Goal: Information Seeking & Learning: Check status

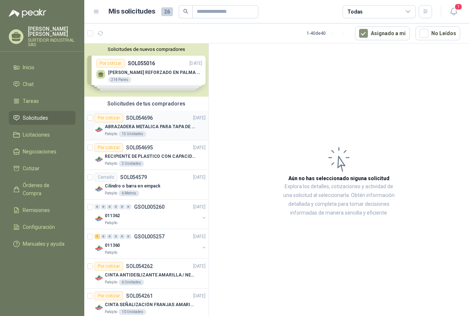
click at [164, 134] on div "Patojito 15 Unidades" at bounding box center [155, 134] width 101 height 6
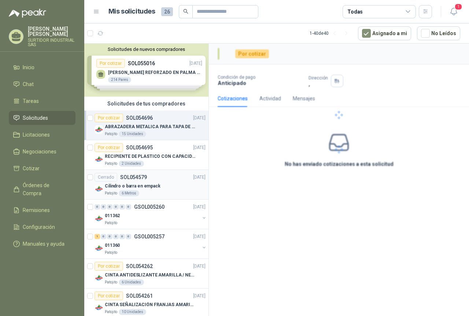
click at [140, 189] on p "Cilindro o barra en empack" at bounding box center [133, 186] width 56 height 7
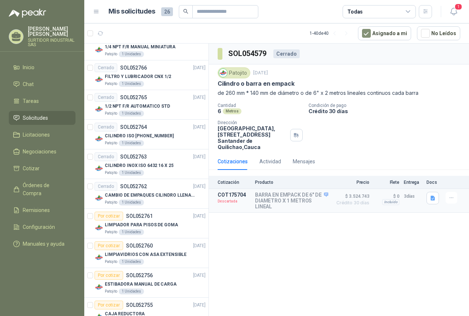
scroll to position [769, 0]
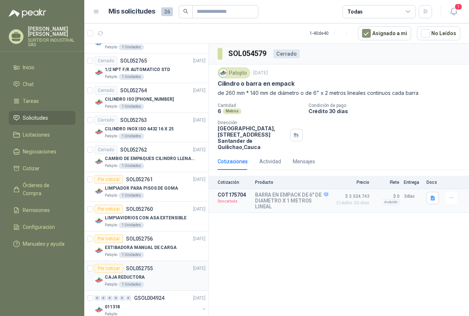
click at [133, 273] on div "Por cotizar SOL052755" at bounding box center [124, 268] width 58 height 9
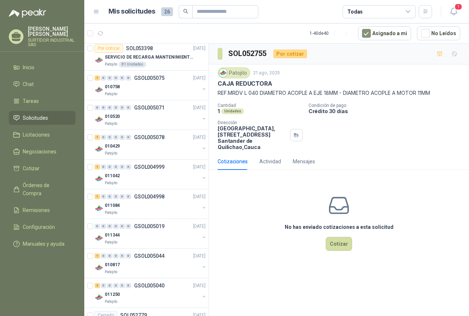
scroll to position [147, 0]
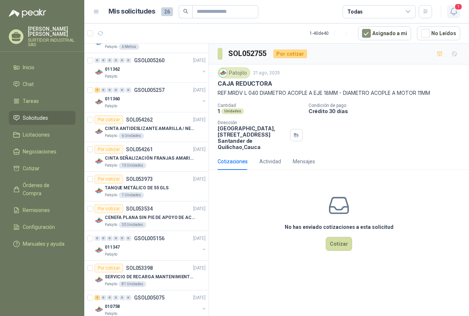
click at [453, 11] on icon "button" at bounding box center [453, 11] width 9 height 9
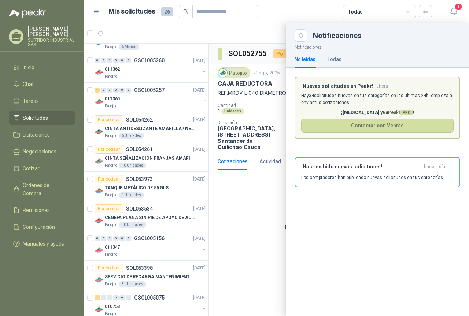
click at [289, 219] on div "Notificaciones No leídas Todas ¡Nuevas solicitudes en Peakr! ahora [PERSON_NAME…" at bounding box center [377, 179] width 183 height 274
